Goal: Task Accomplishment & Management: Use online tool/utility

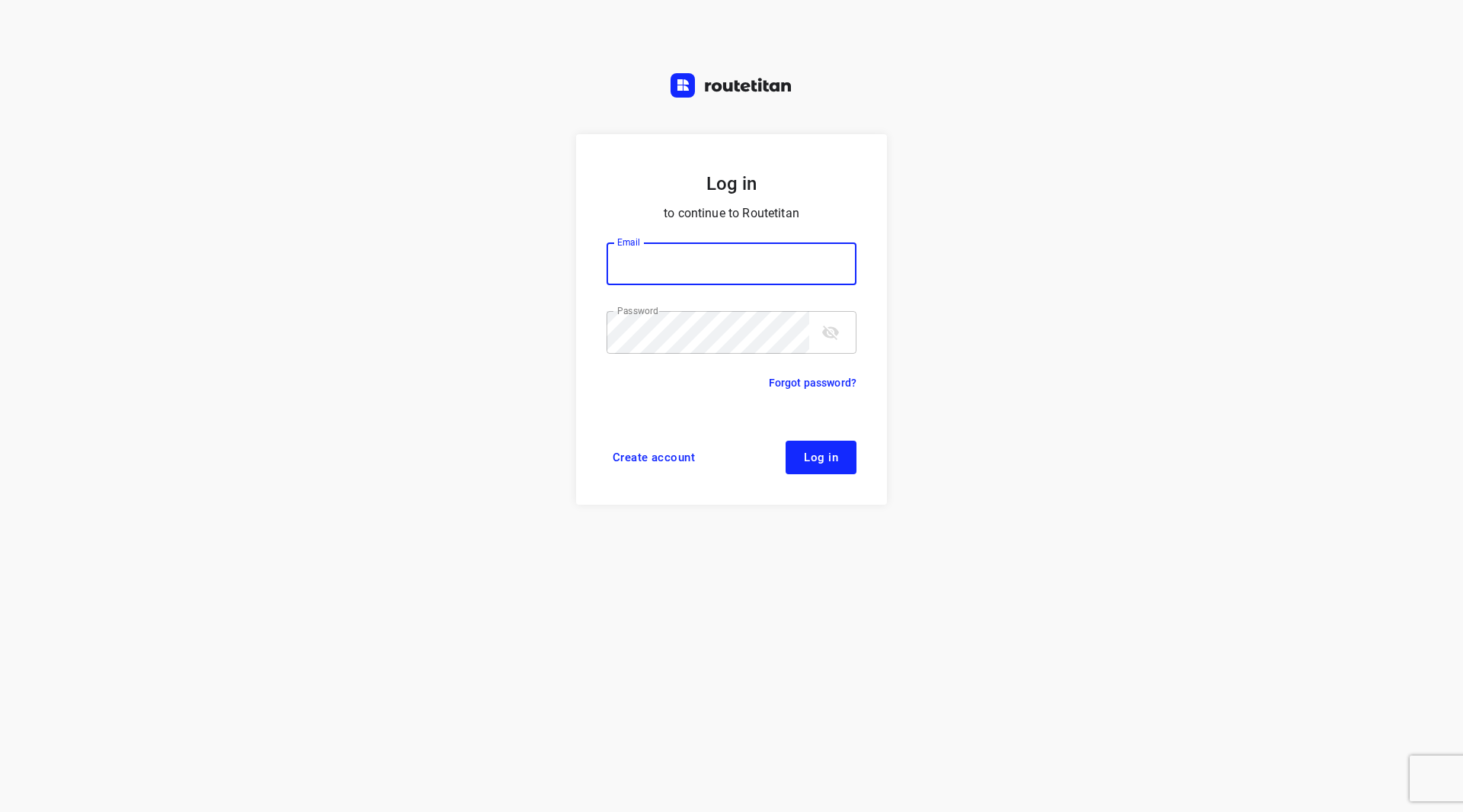
type input "[EMAIL_ADDRESS][DOMAIN_NAME]"
click at [829, 332] on icon "toggle password visibility" at bounding box center [831, 332] width 17 height 14
click at [832, 332] on icon "toggle password visibility" at bounding box center [831, 331] width 17 height 12
click at [830, 460] on span "Log in" at bounding box center [821, 457] width 35 height 12
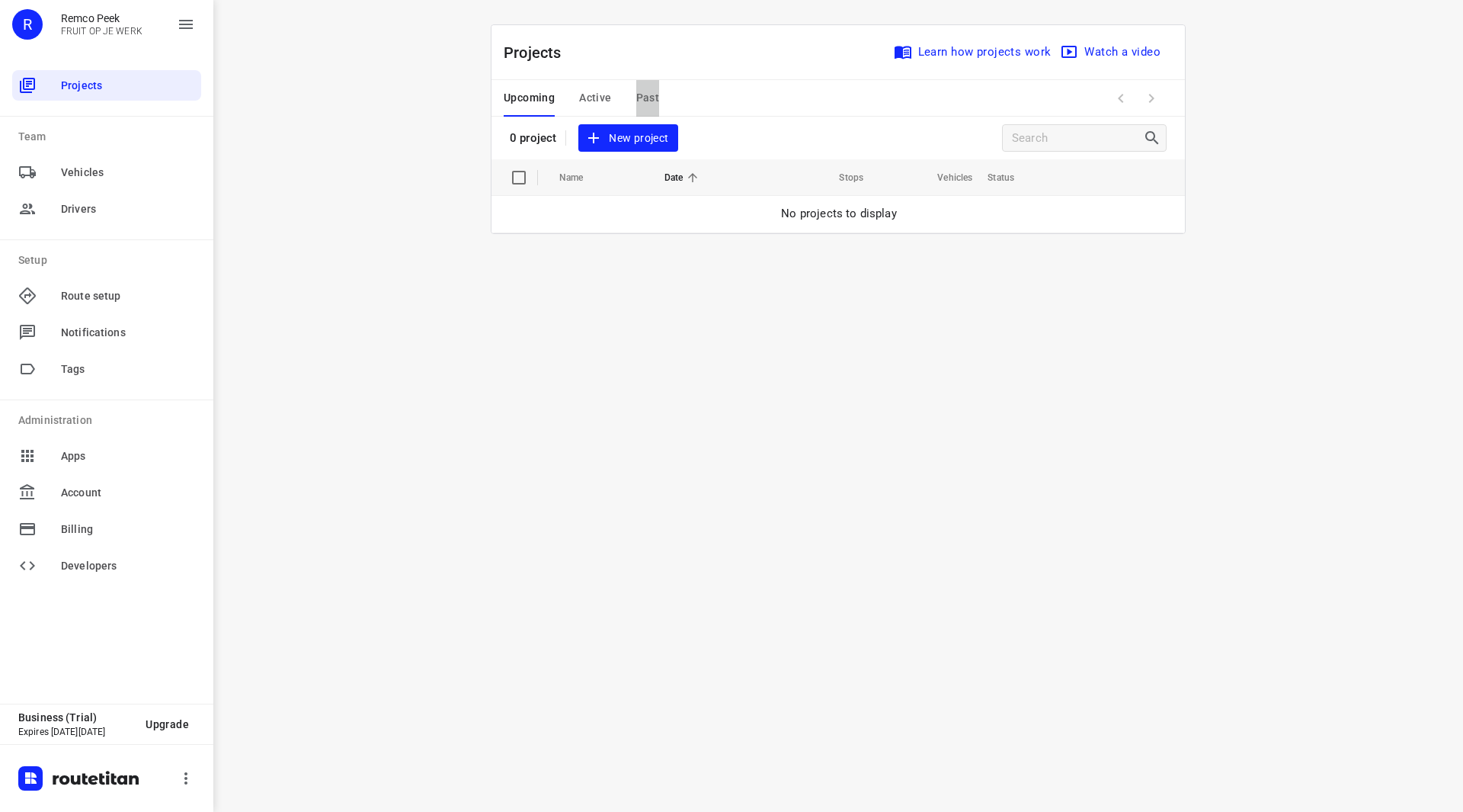
click at [649, 98] on span "Past" at bounding box center [648, 98] width 24 height 19
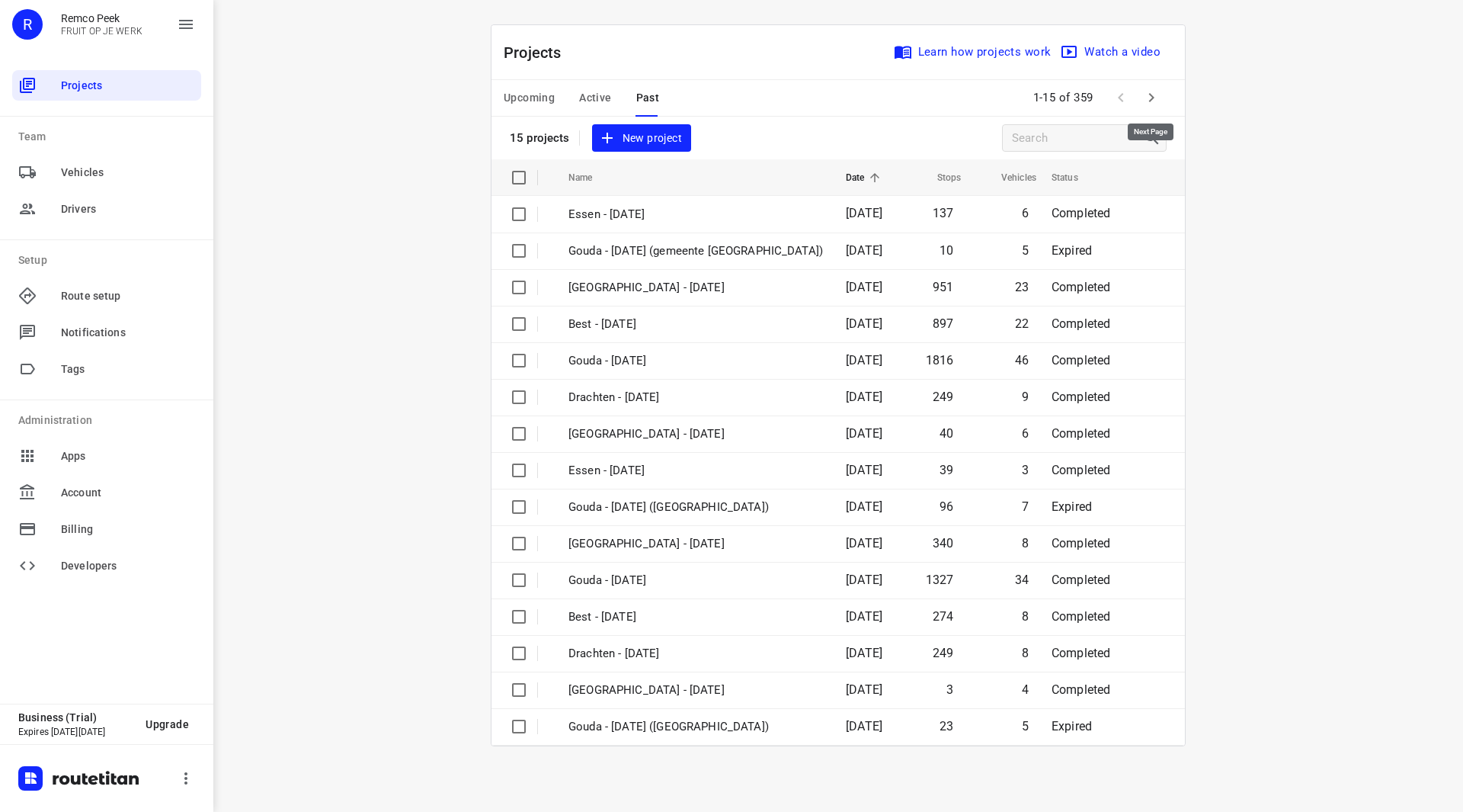
click at [1154, 99] on icon "button" at bounding box center [1151, 97] width 19 height 19
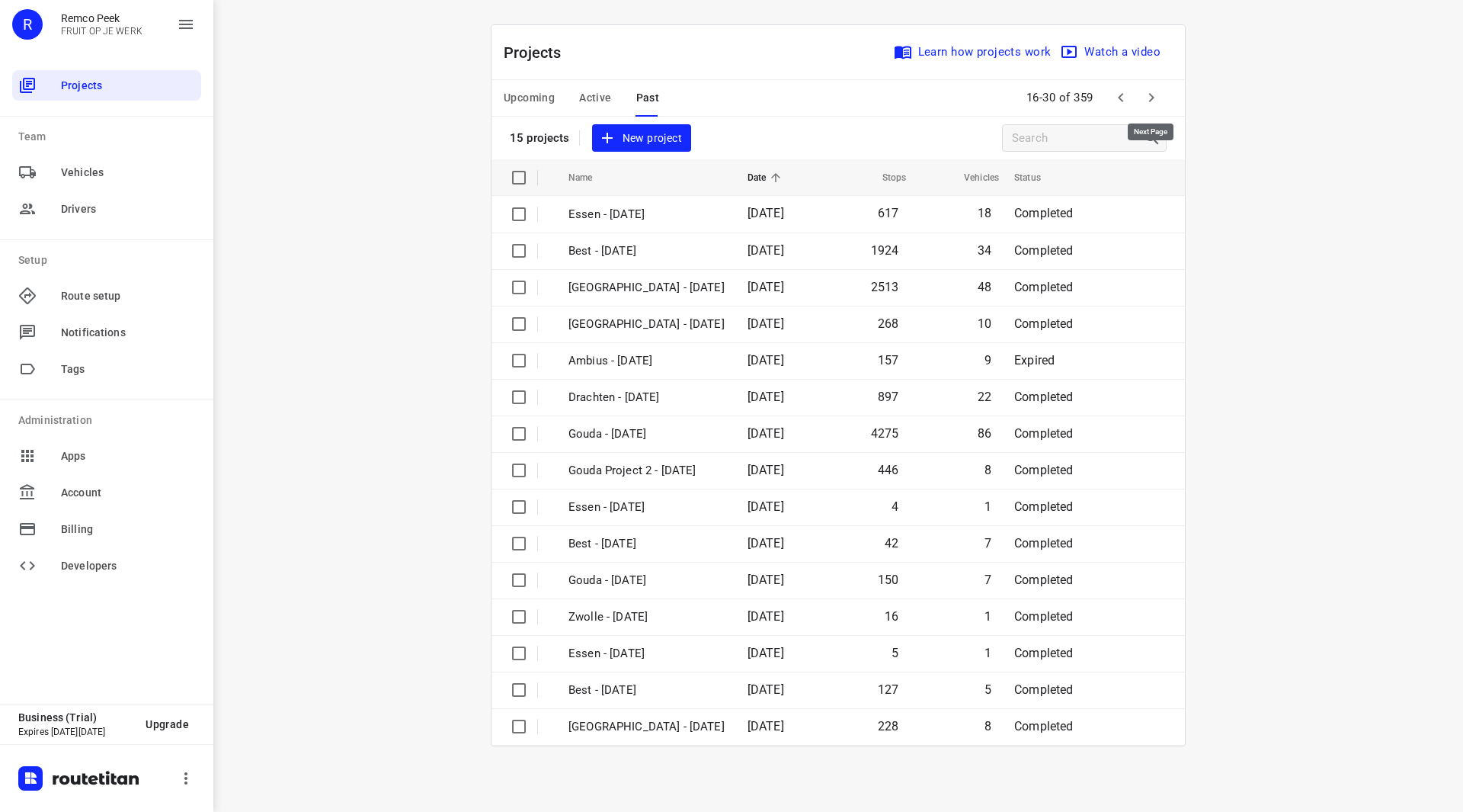
click at [1153, 97] on icon "button" at bounding box center [1152, 97] width 5 height 9
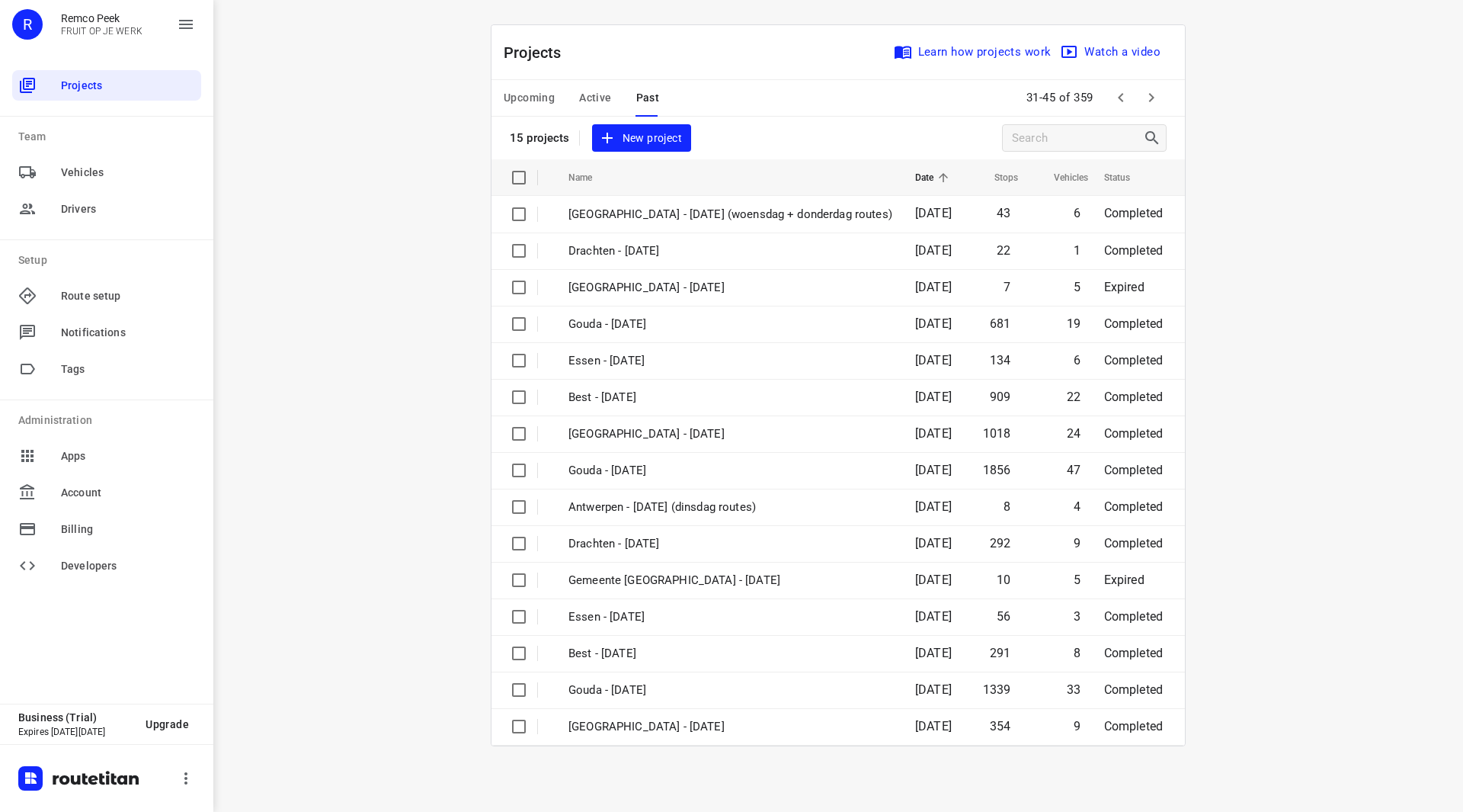
click at [1153, 97] on icon "button" at bounding box center [1152, 97] width 5 height 9
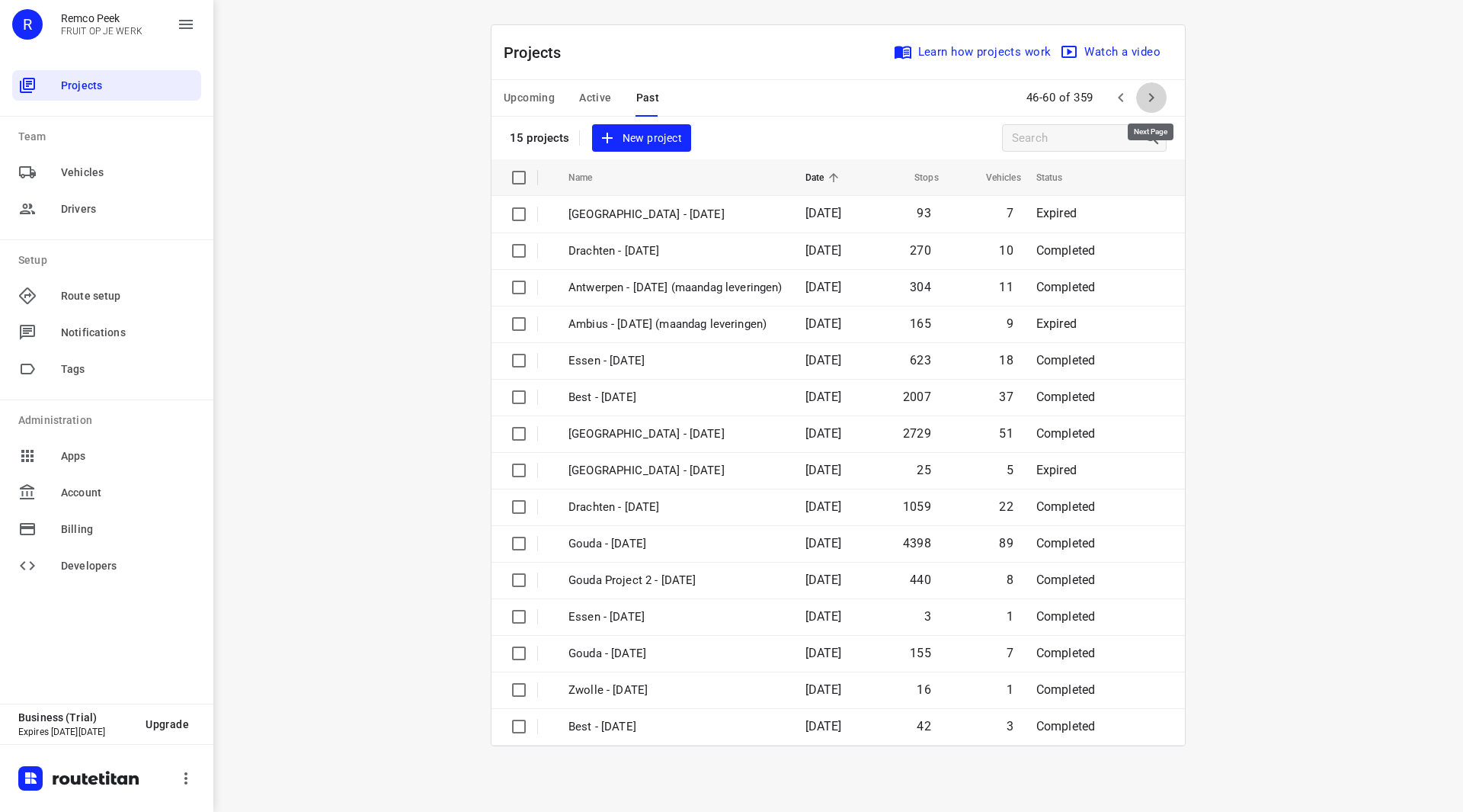
click at [1153, 94] on icon "button" at bounding box center [1151, 97] width 19 height 19
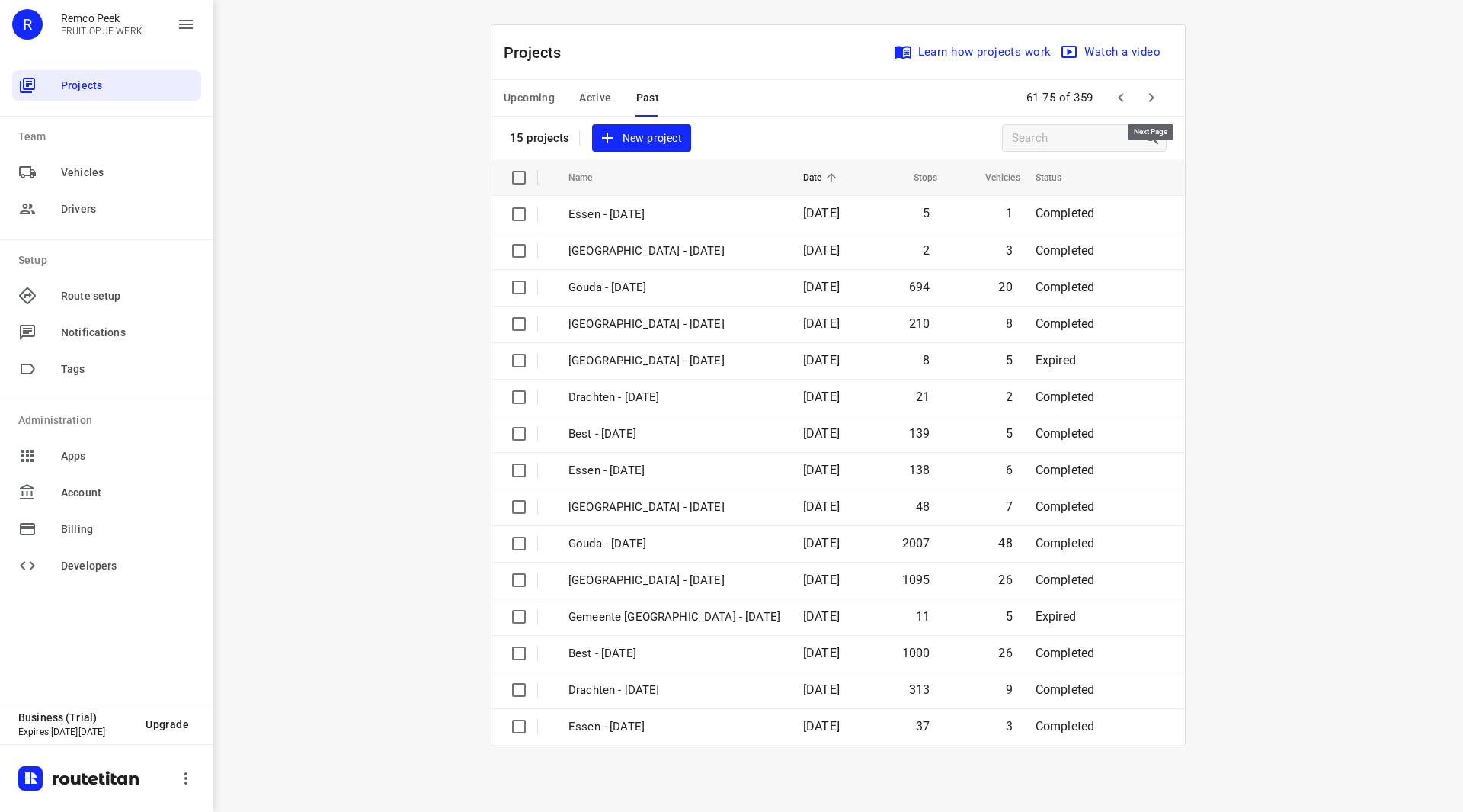
click at [1151, 97] on icon "button" at bounding box center [1152, 97] width 5 height 9
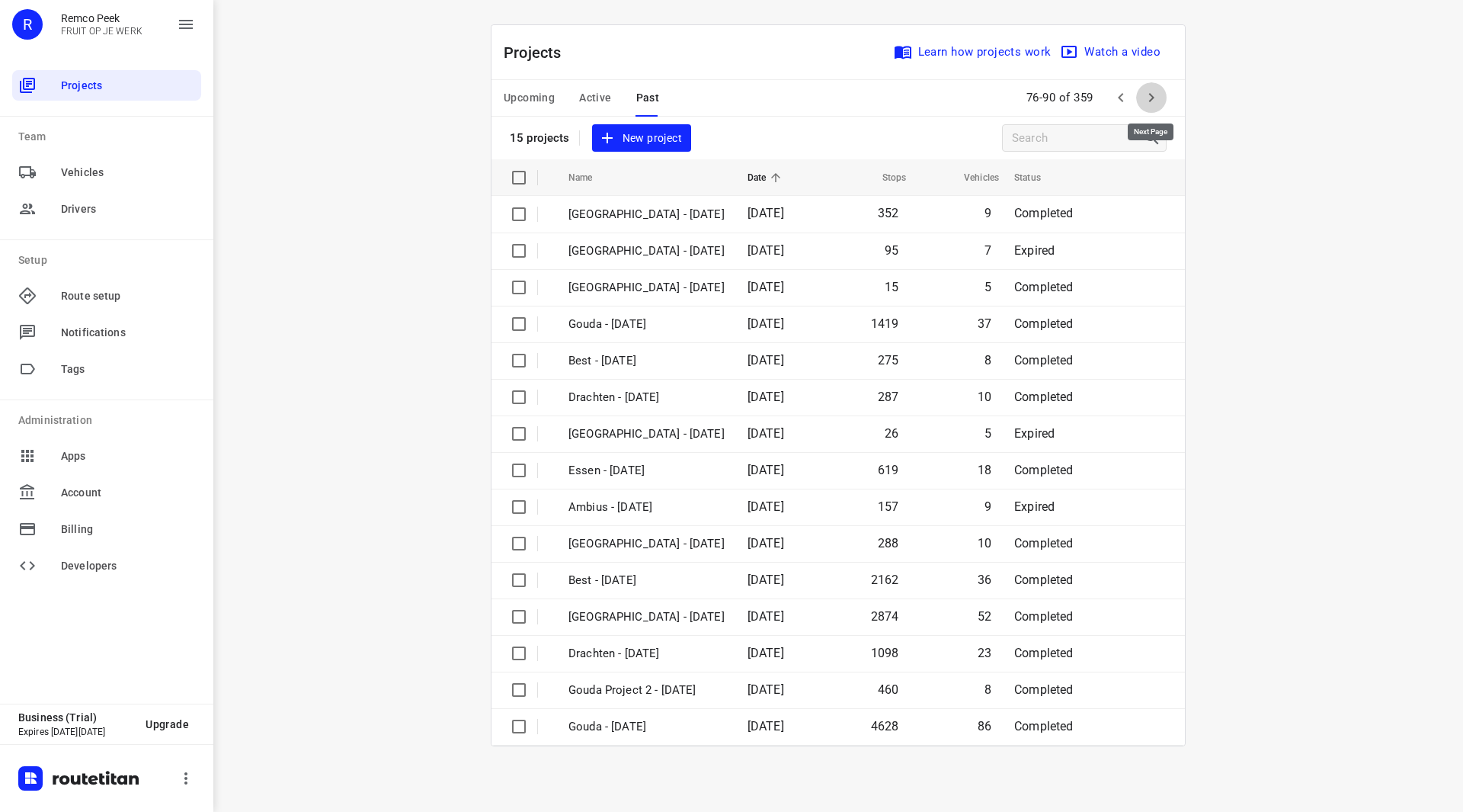
click at [1151, 97] on icon "button" at bounding box center [1152, 97] width 5 height 9
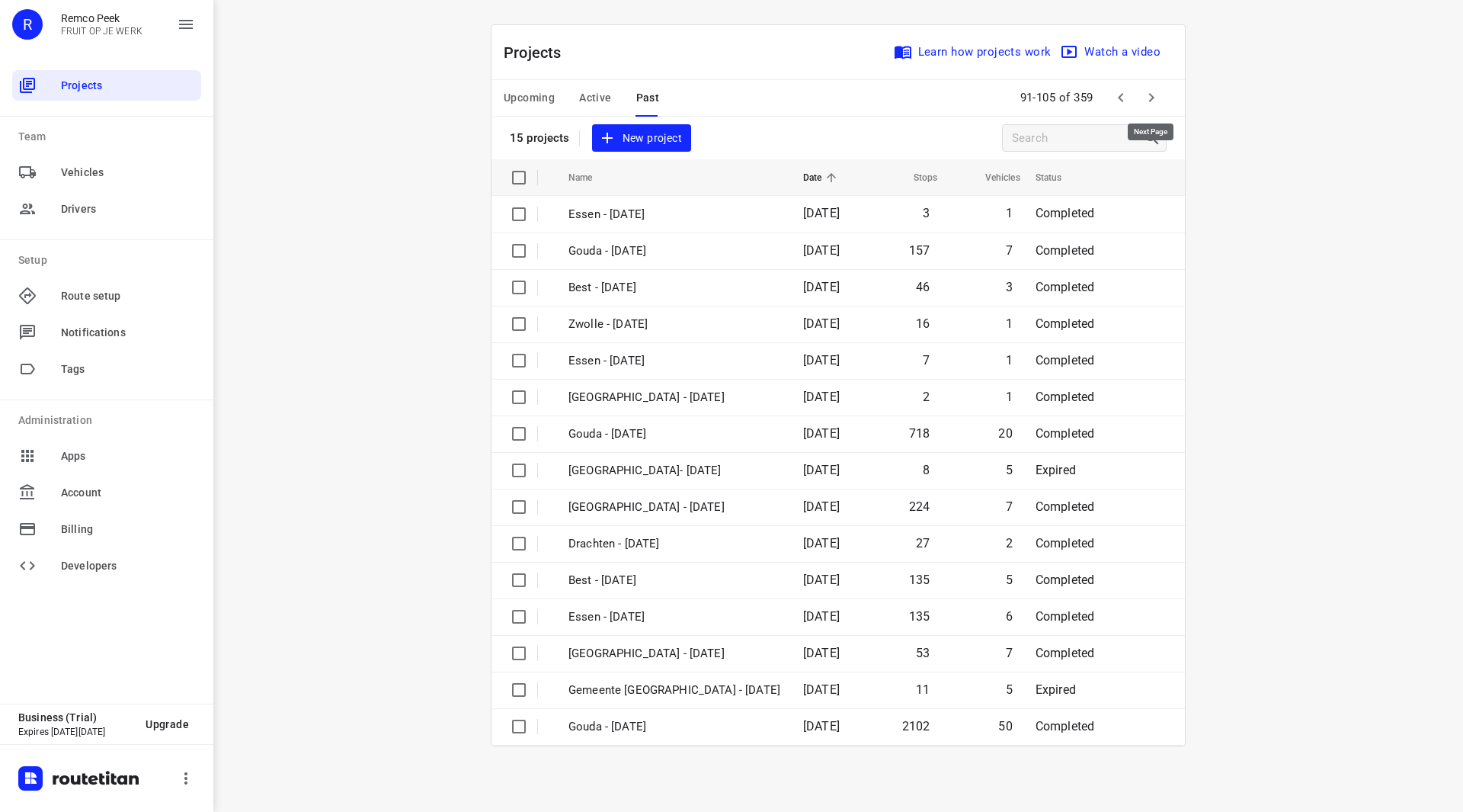
click at [1151, 97] on icon "button" at bounding box center [1152, 97] width 5 height 9
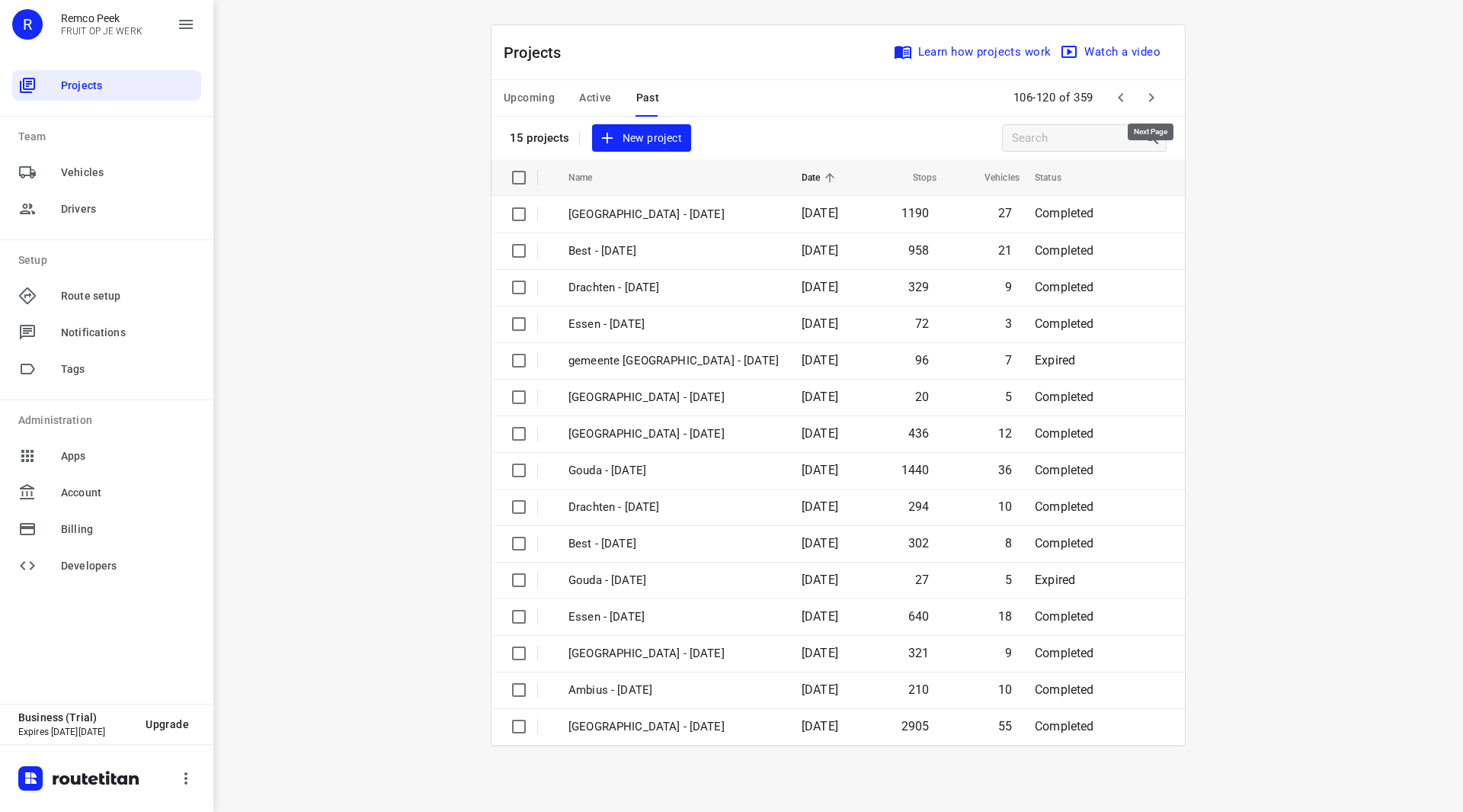
click at [1151, 97] on icon "button" at bounding box center [1152, 97] width 5 height 9
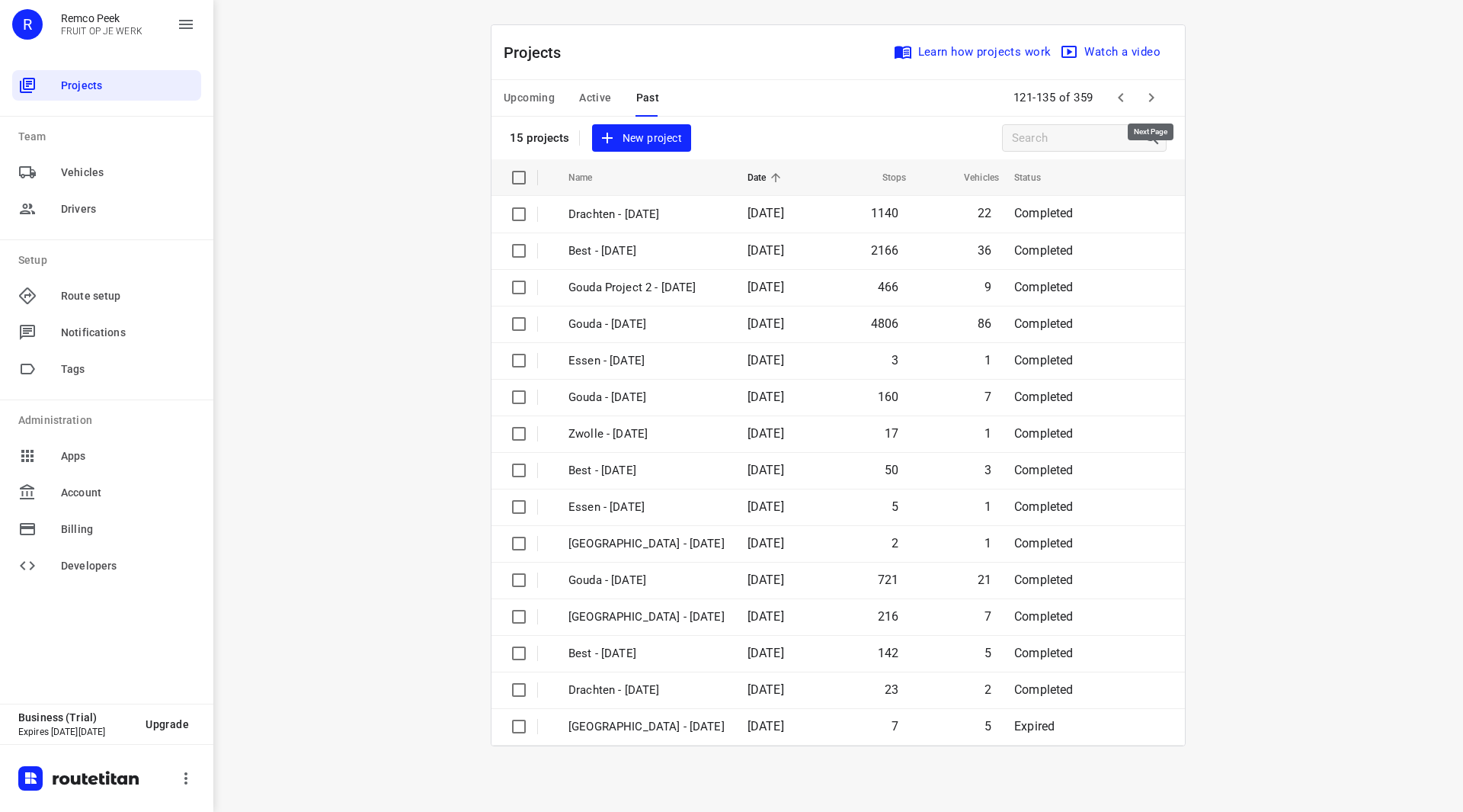
click at [1151, 97] on icon "button" at bounding box center [1152, 97] width 5 height 9
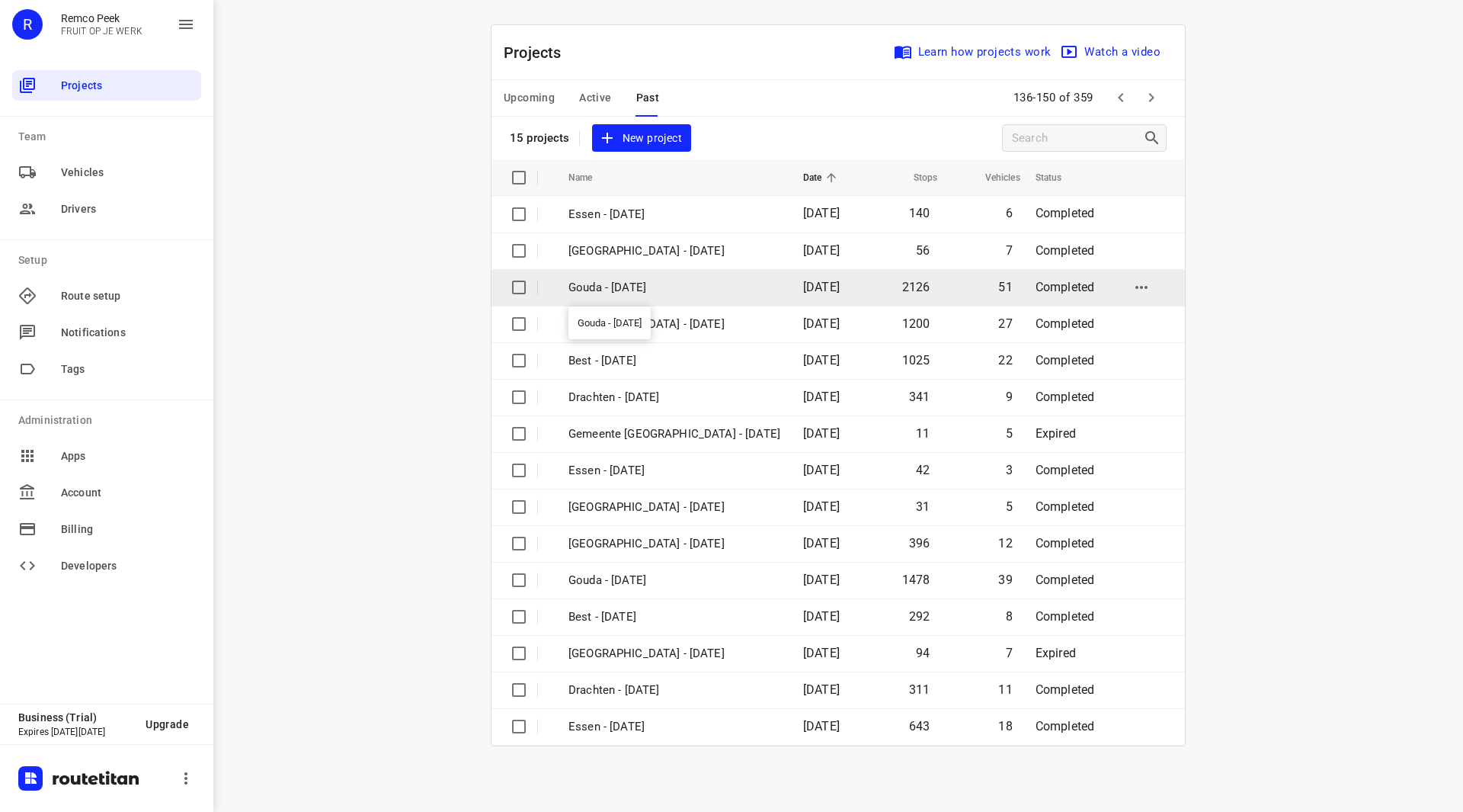
click at [654, 289] on p "Gouda - [DATE]" at bounding box center [674, 288] width 212 height 18
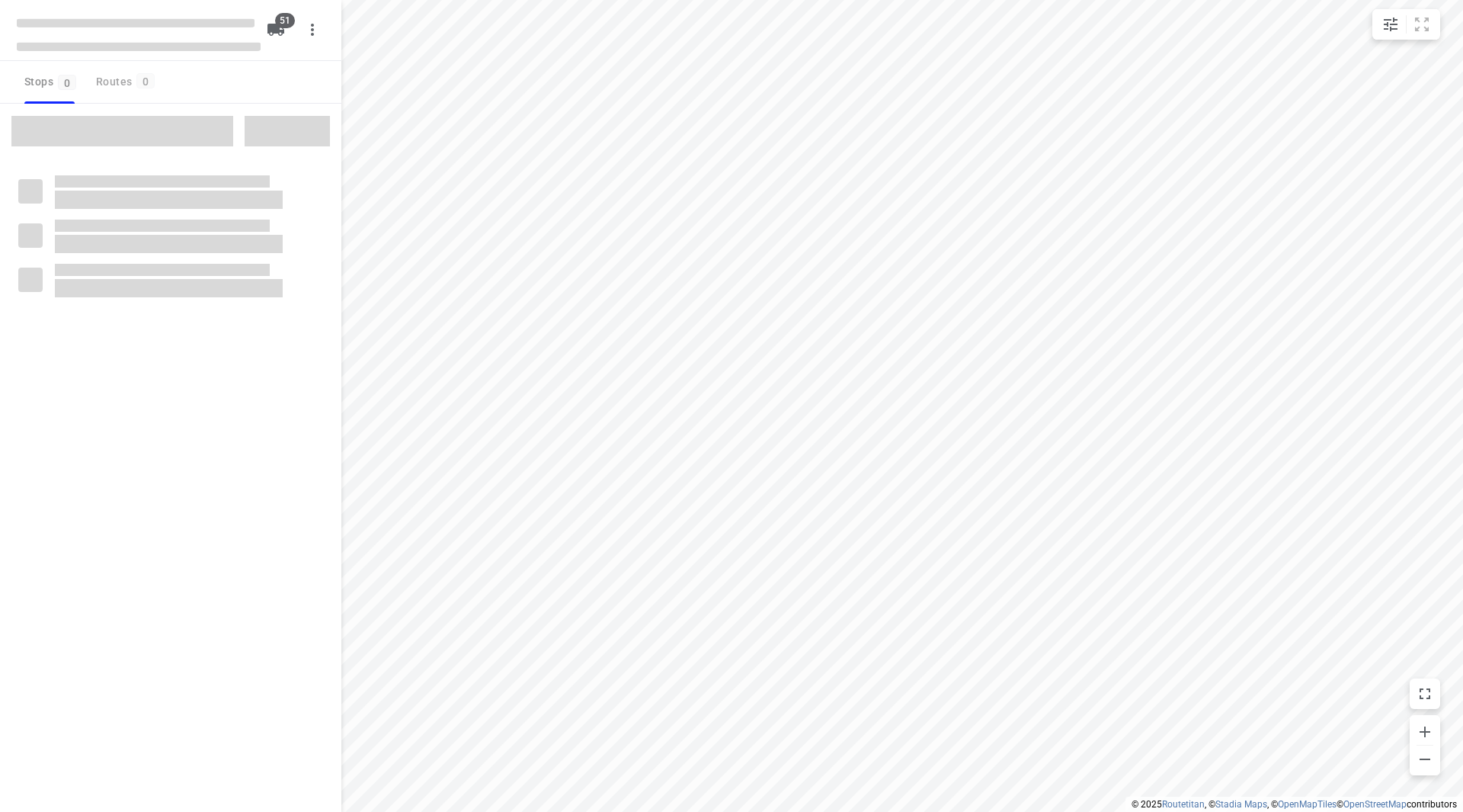
type input "distance"
checkbox input "true"
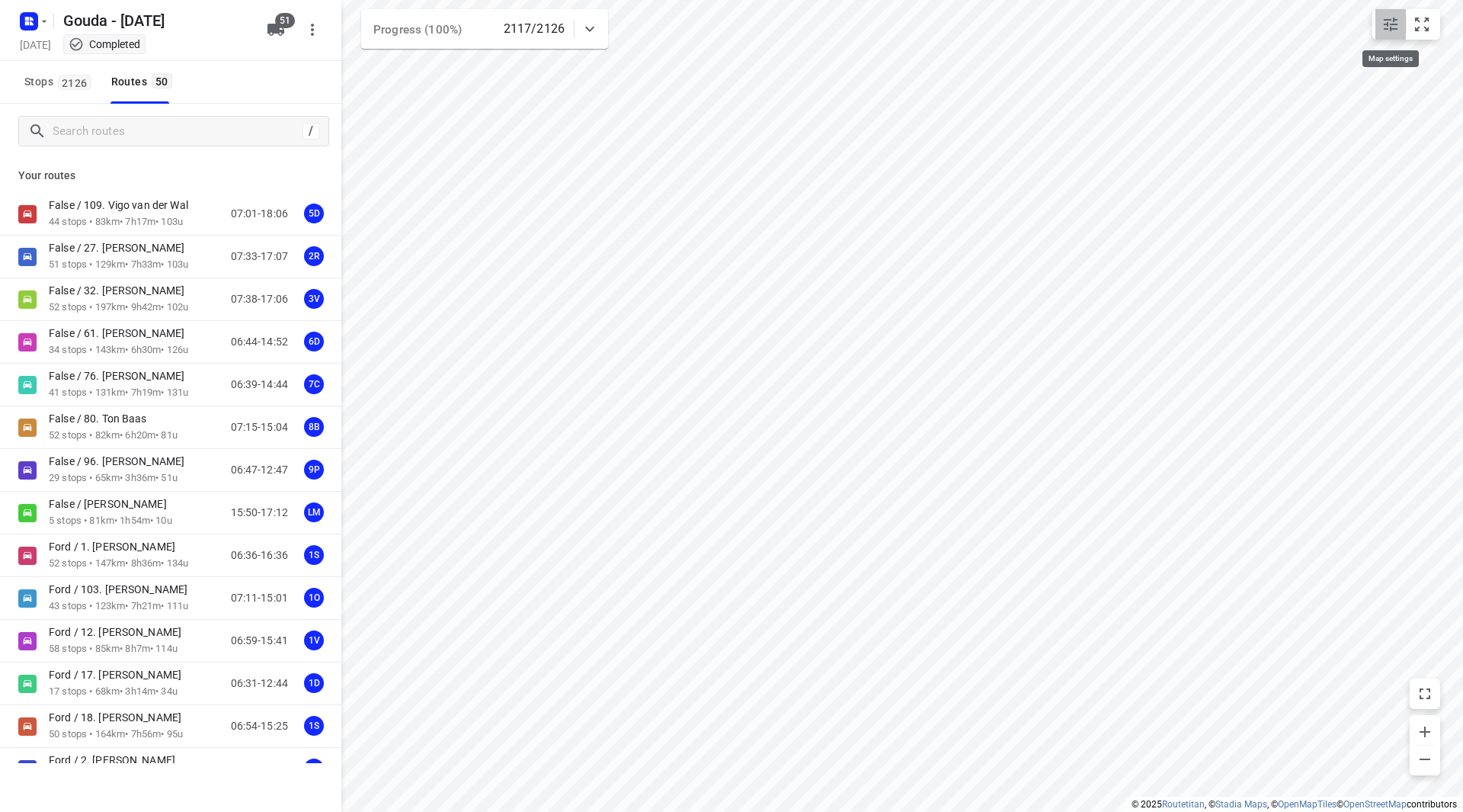
click at [1391, 18] on icon "small contained button group" at bounding box center [1390, 24] width 19 height 19
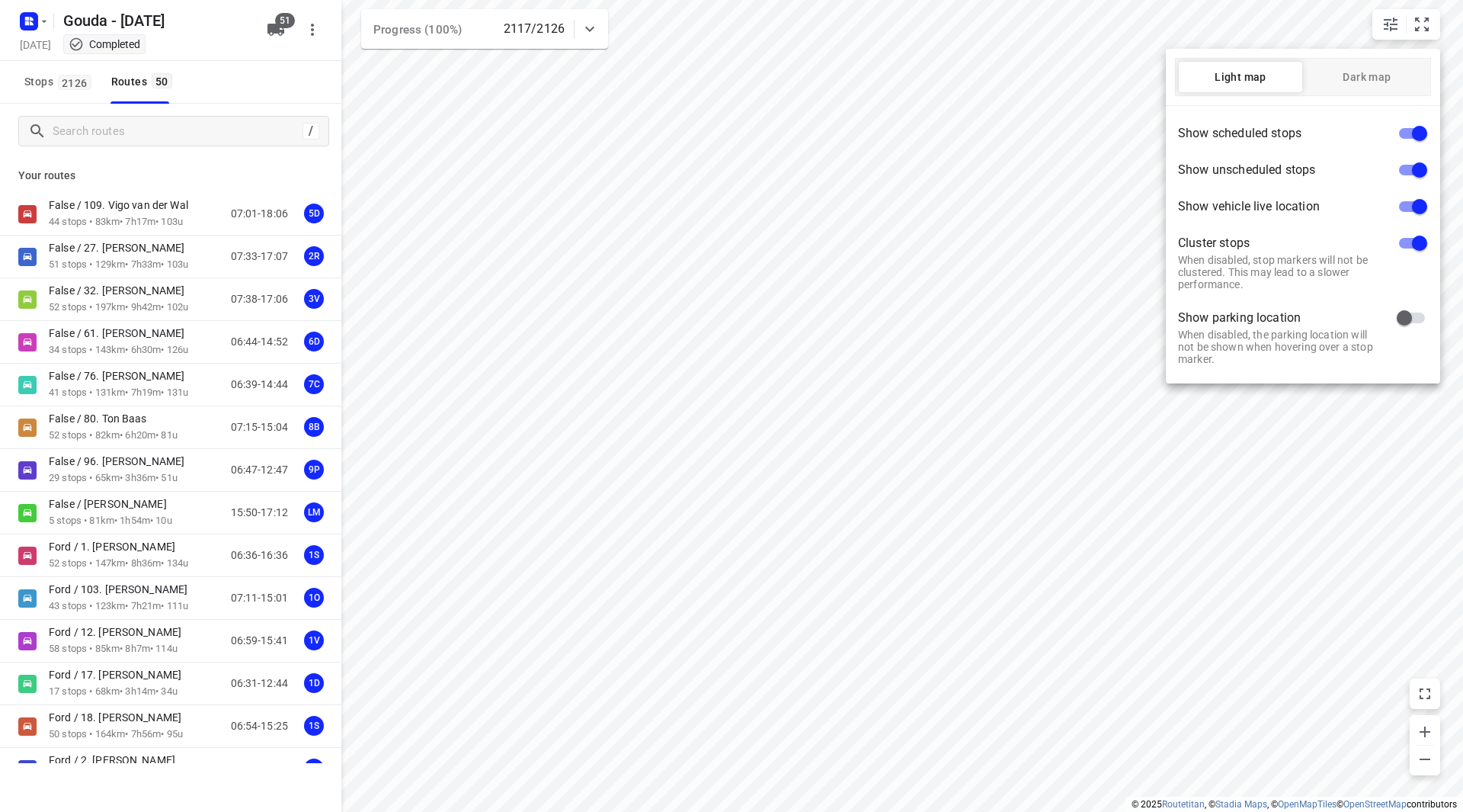
click at [1416, 135] on input "checkbox" at bounding box center [1420, 133] width 87 height 29
checkbox input "false"
click at [1421, 199] on input "checkbox" at bounding box center [1420, 206] width 87 height 29
checkbox input "false"
click at [1412, 237] on input "checkbox" at bounding box center [1420, 243] width 87 height 29
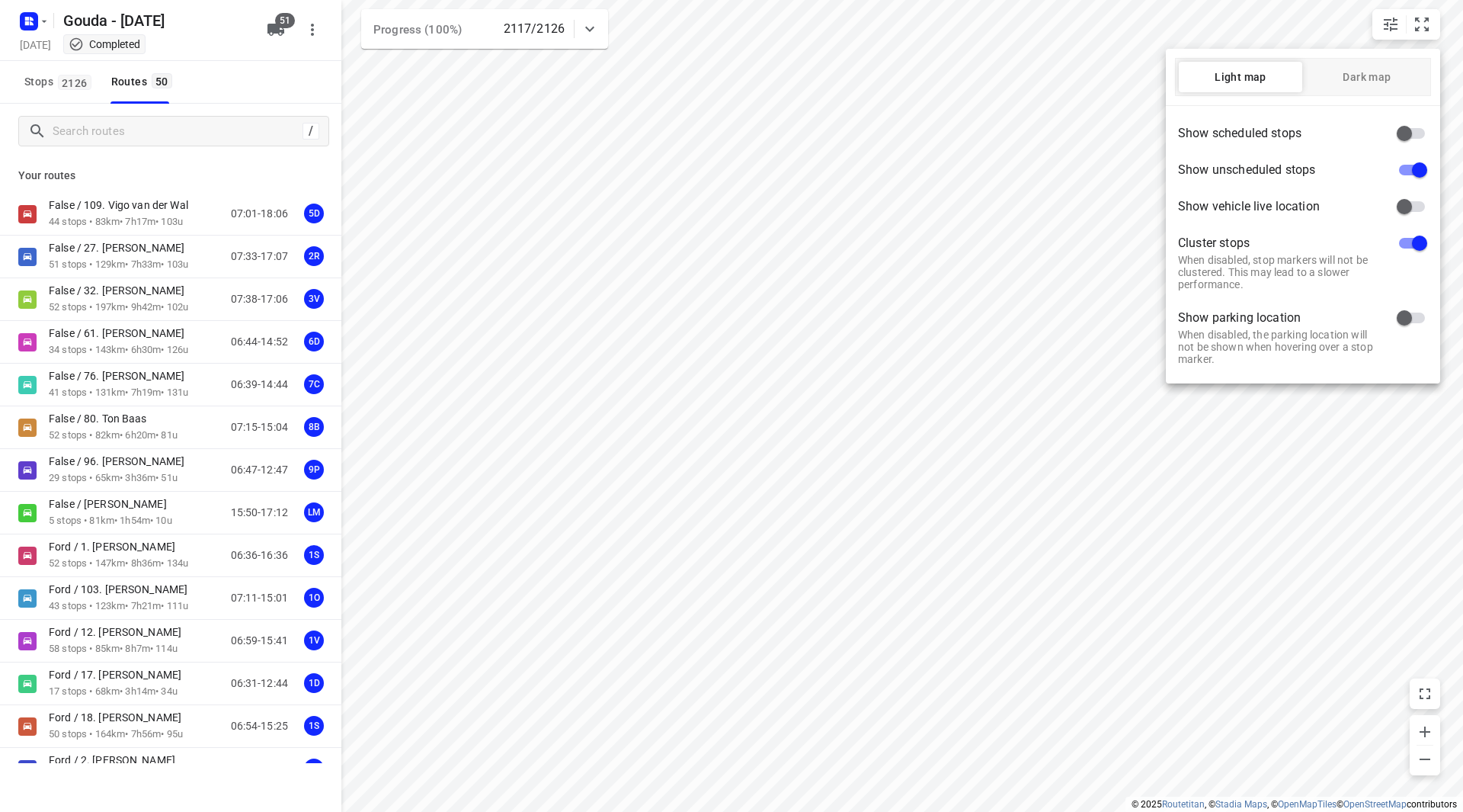
checkbox input "false"
click at [1122, 414] on div at bounding box center [732, 406] width 1463 height 812
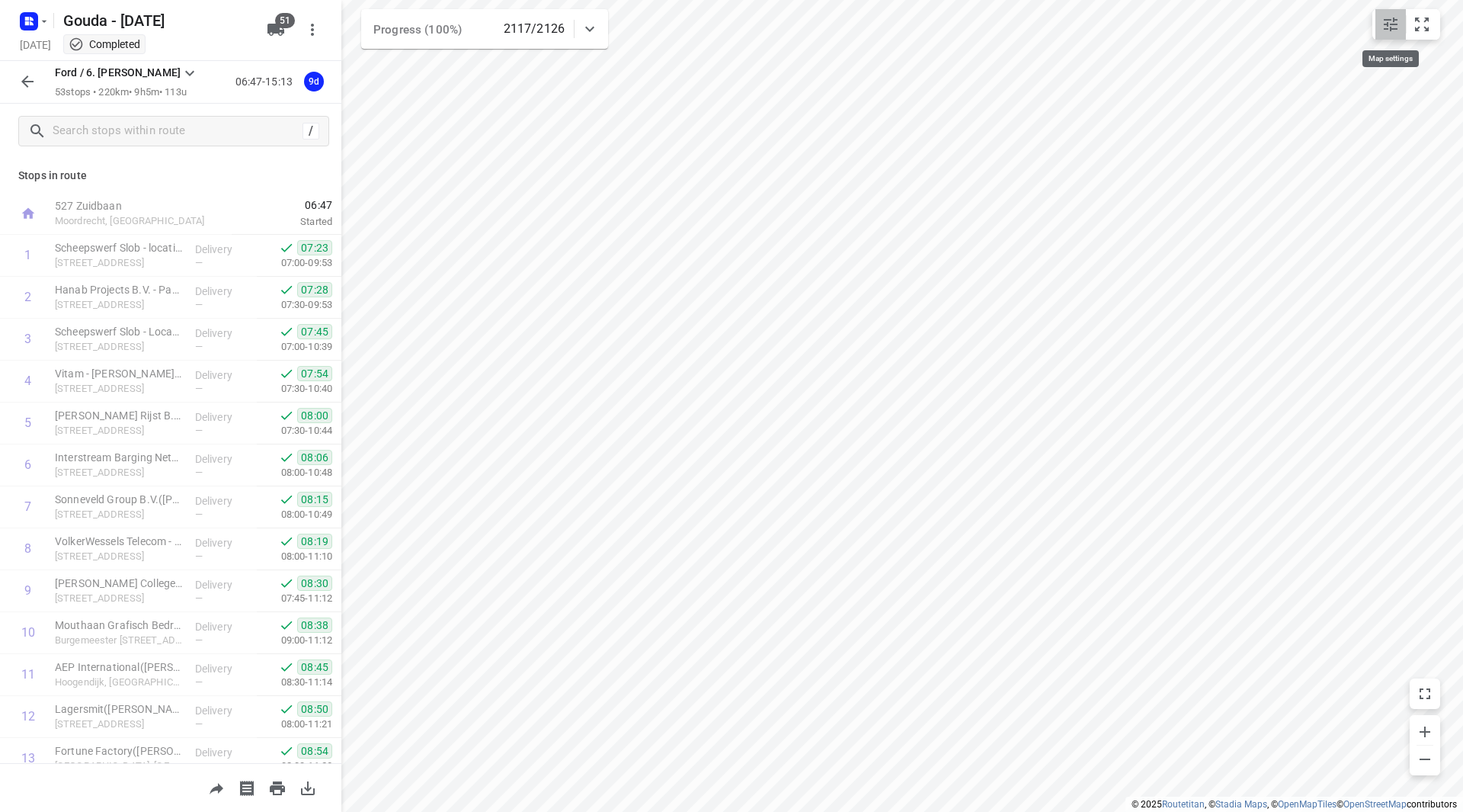
click at [1387, 17] on icon "small contained button group" at bounding box center [1390, 24] width 19 height 19
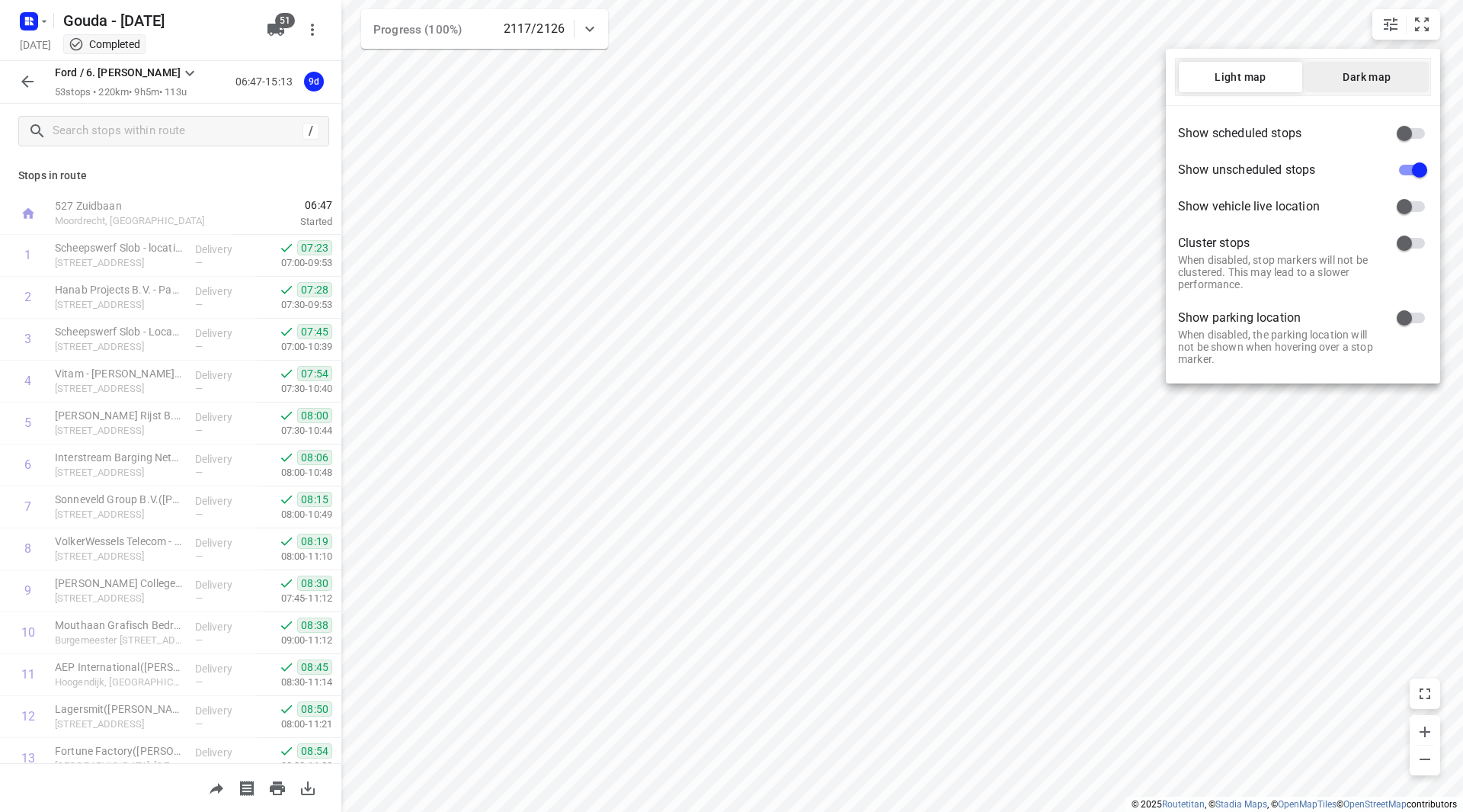
click at [1328, 77] on span "Dark map" at bounding box center [1366, 77] width 123 height 12
click at [933, 282] on div at bounding box center [732, 406] width 1463 height 812
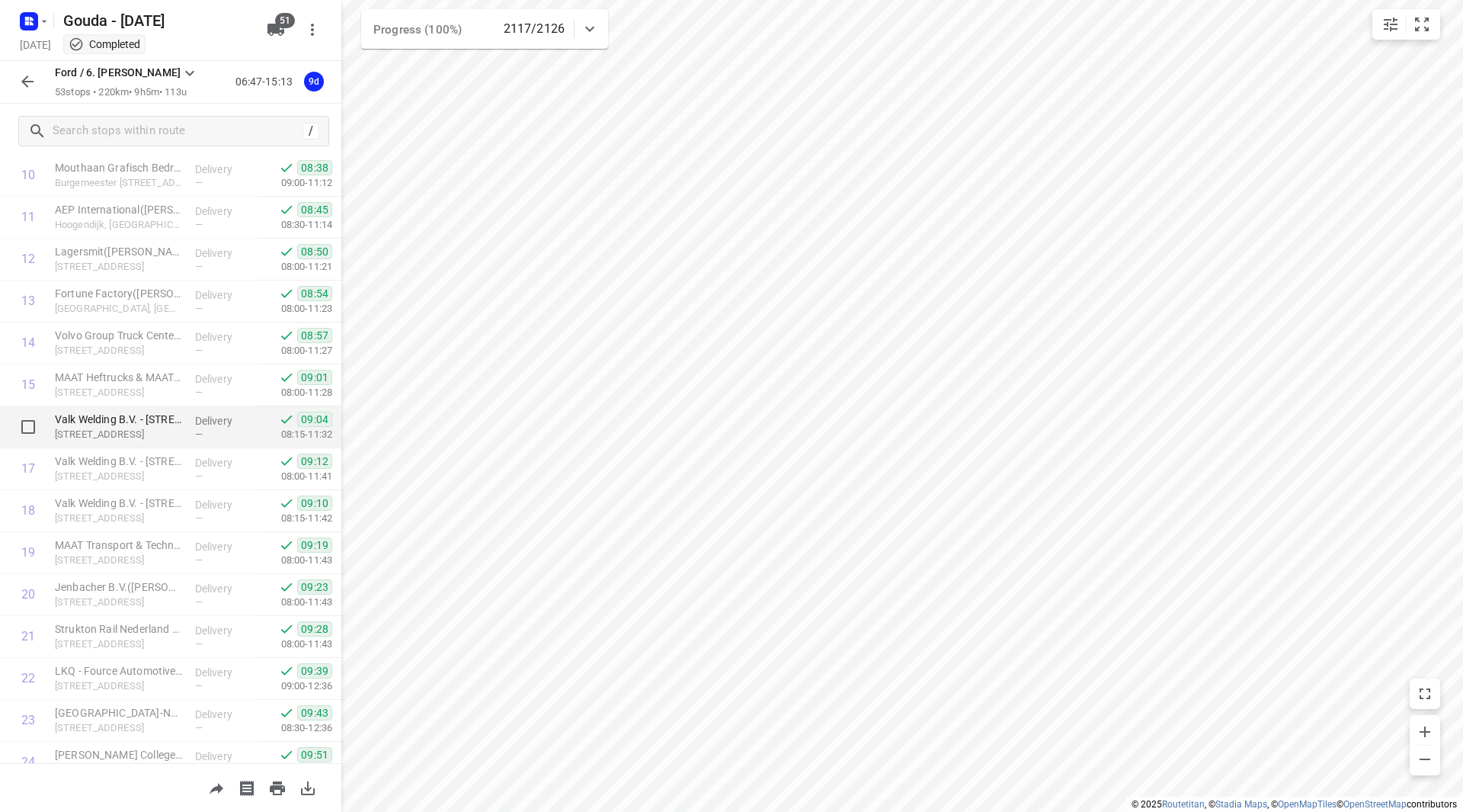
scroll to position [533, 0]
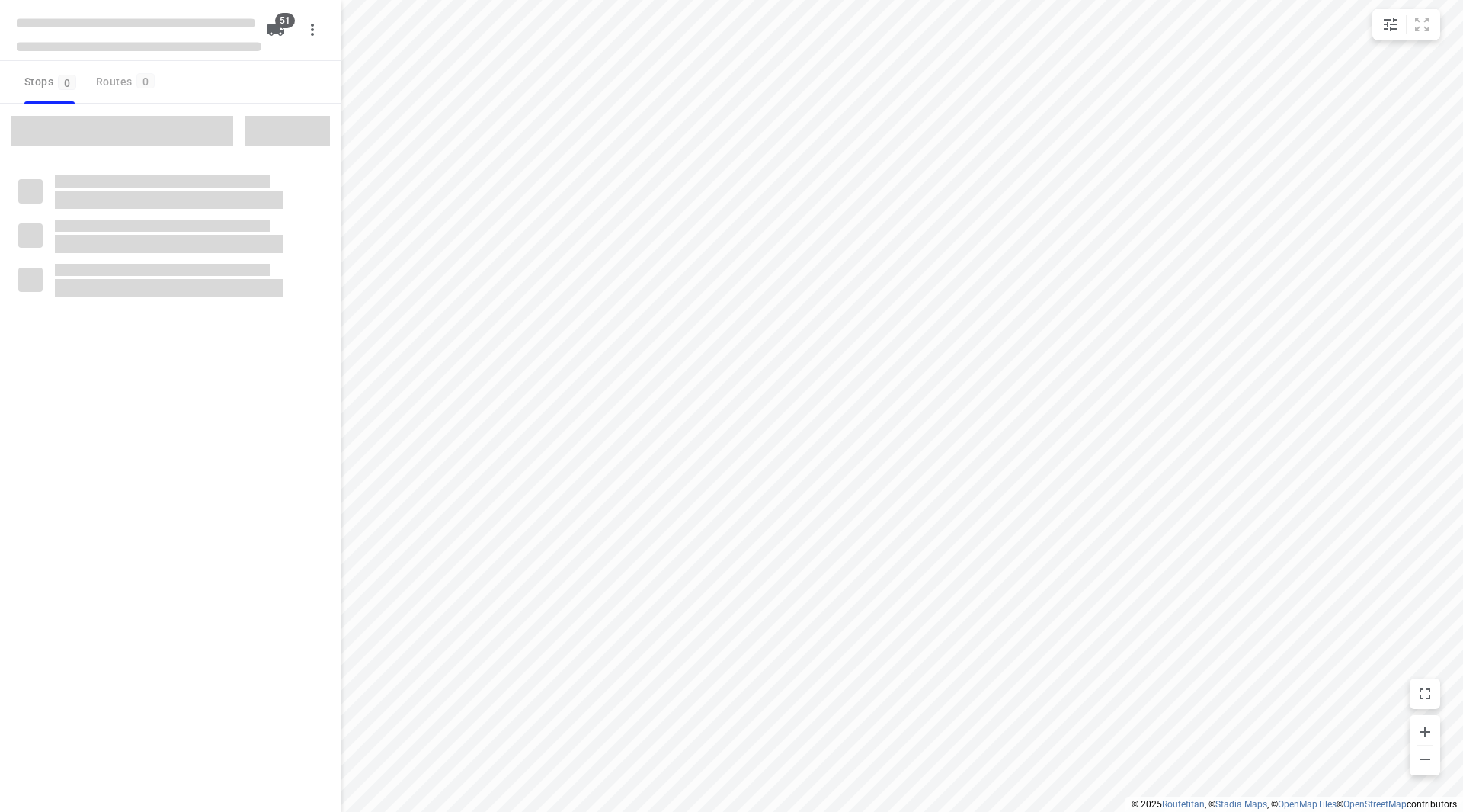
type input "distance"
checkbox input "true"
